Goal: Task Accomplishment & Management: Manage account settings

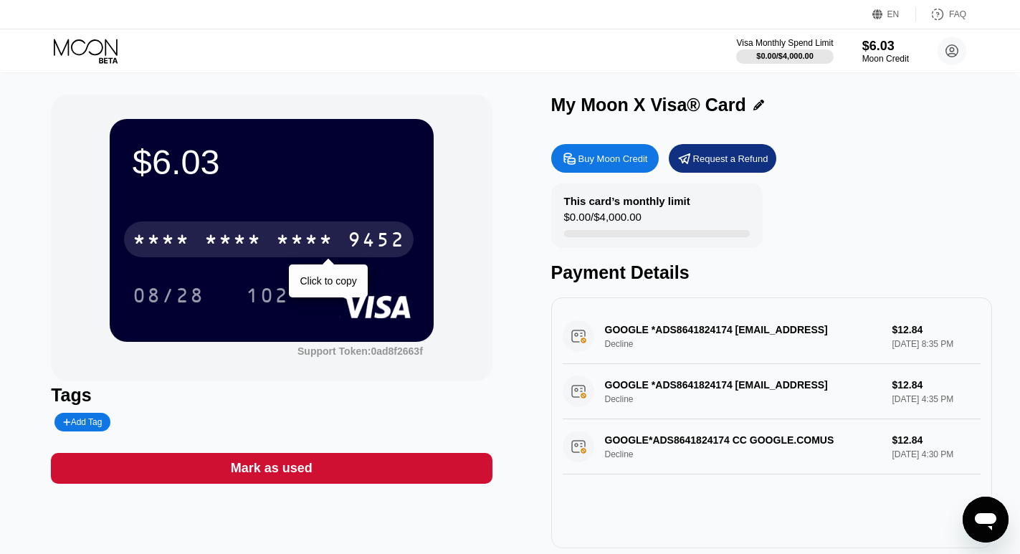
click at [325, 237] on div "* * * *" at bounding box center [304, 241] width 57 height 23
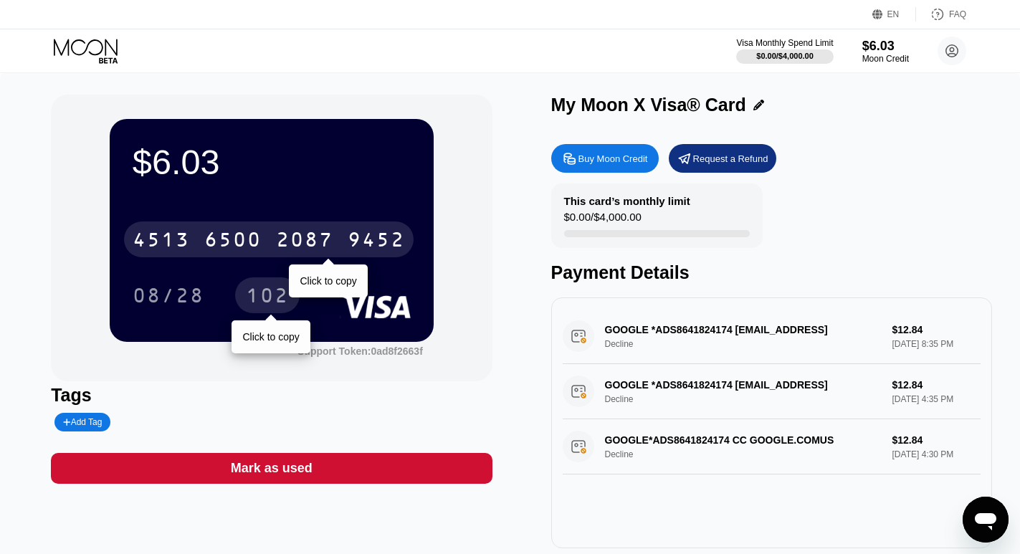
click at [274, 300] on div "102" at bounding box center [267, 297] width 43 height 23
